Goal: Navigation & Orientation: Find specific page/section

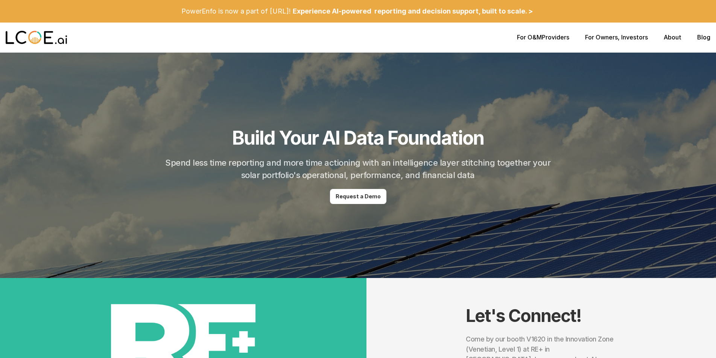
click at [668, 38] on link "About" at bounding box center [672, 37] width 18 height 8
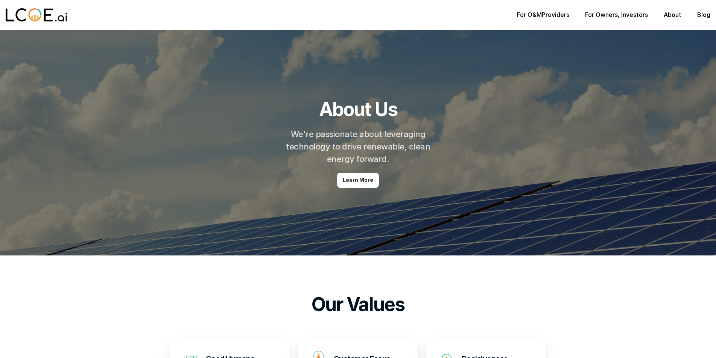
click at [539, 16] on link "For O&M" at bounding box center [529, 15] width 25 height 8
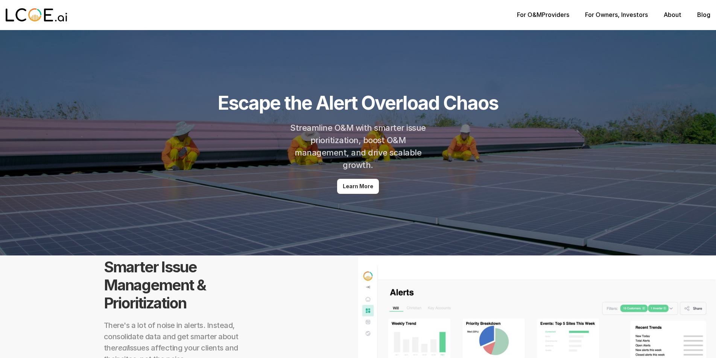
click at [32, 17] on img at bounding box center [37, 15] width 62 height 15
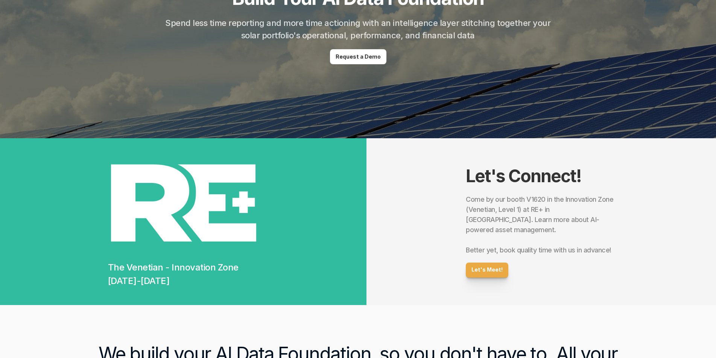
scroll to position [150, 0]
